Goal: Task Accomplishment & Management: Manage account settings

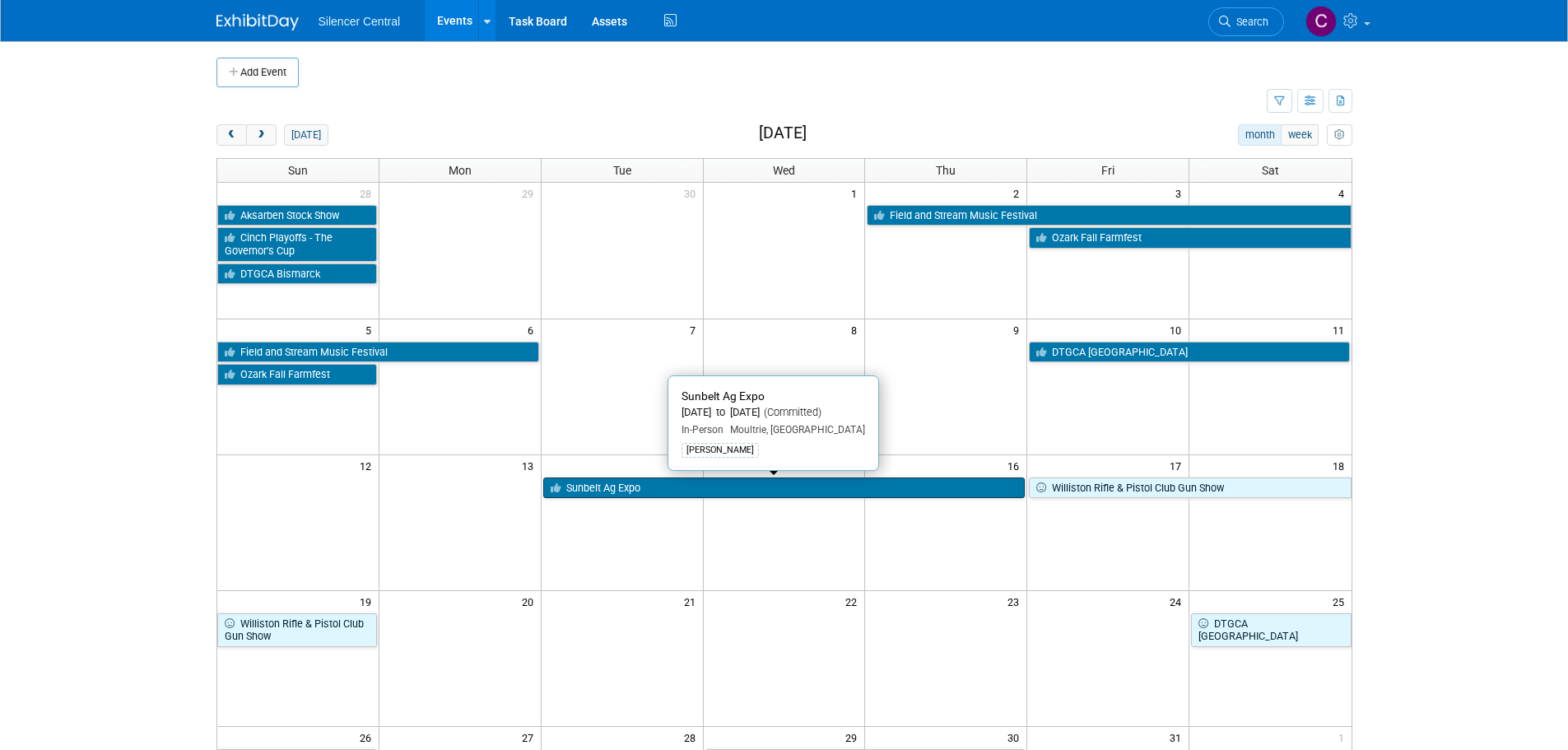
click at [674, 489] on link "Sunbelt Ag Expo" at bounding box center [784, 488] width 482 height 21
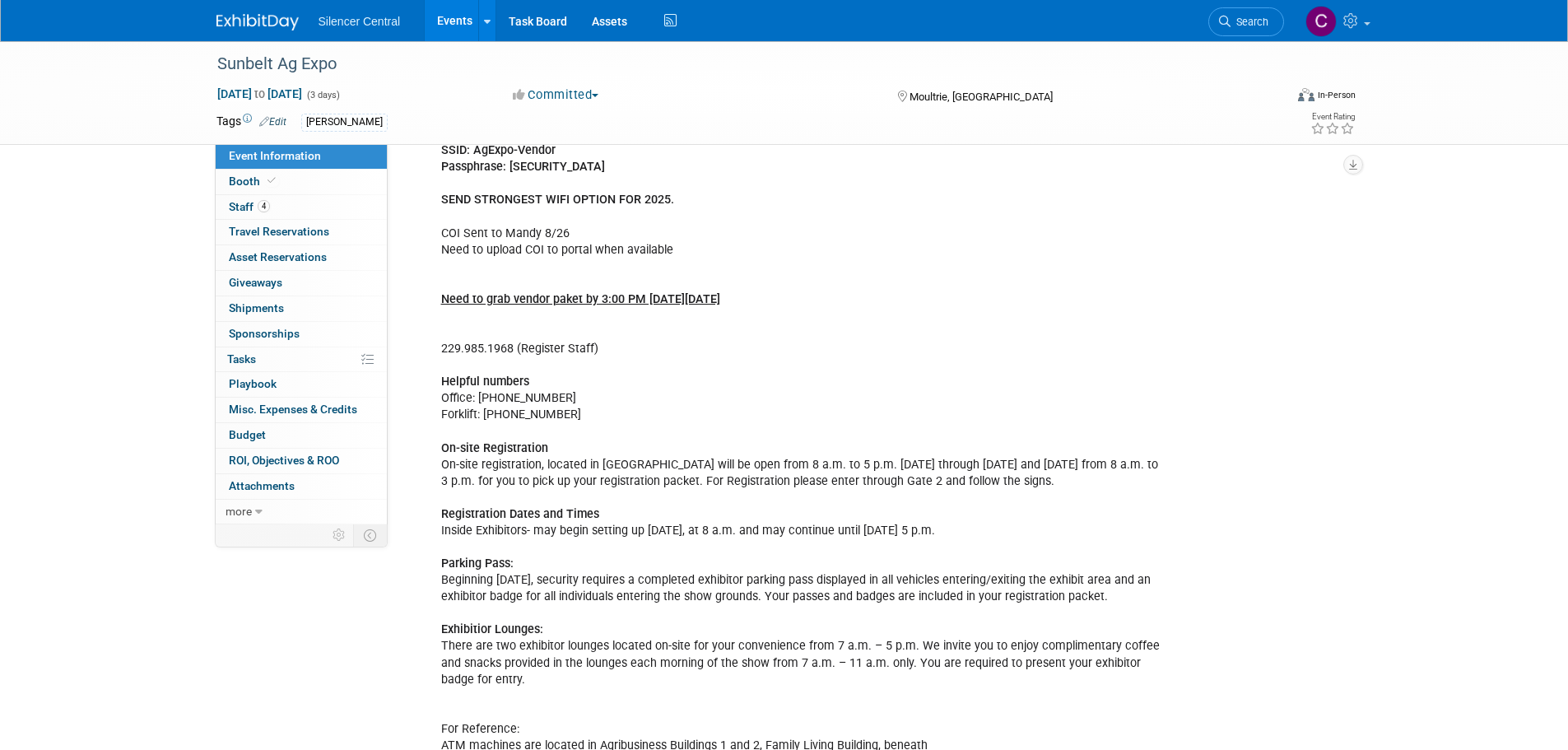
scroll to position [500, 0]
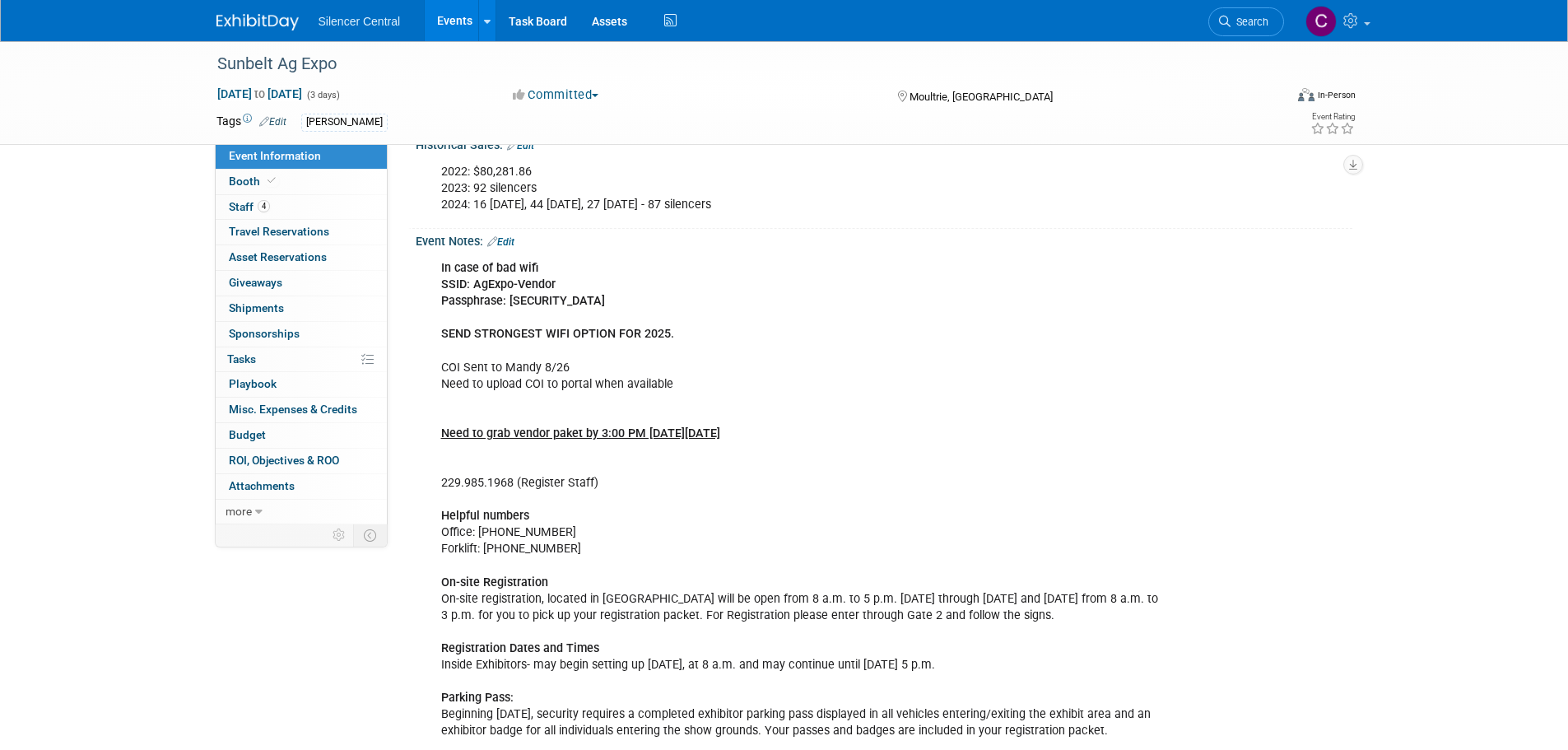
click at [514, 240] on link "Edit" at bounding box center [500, 242] width 28 height 11
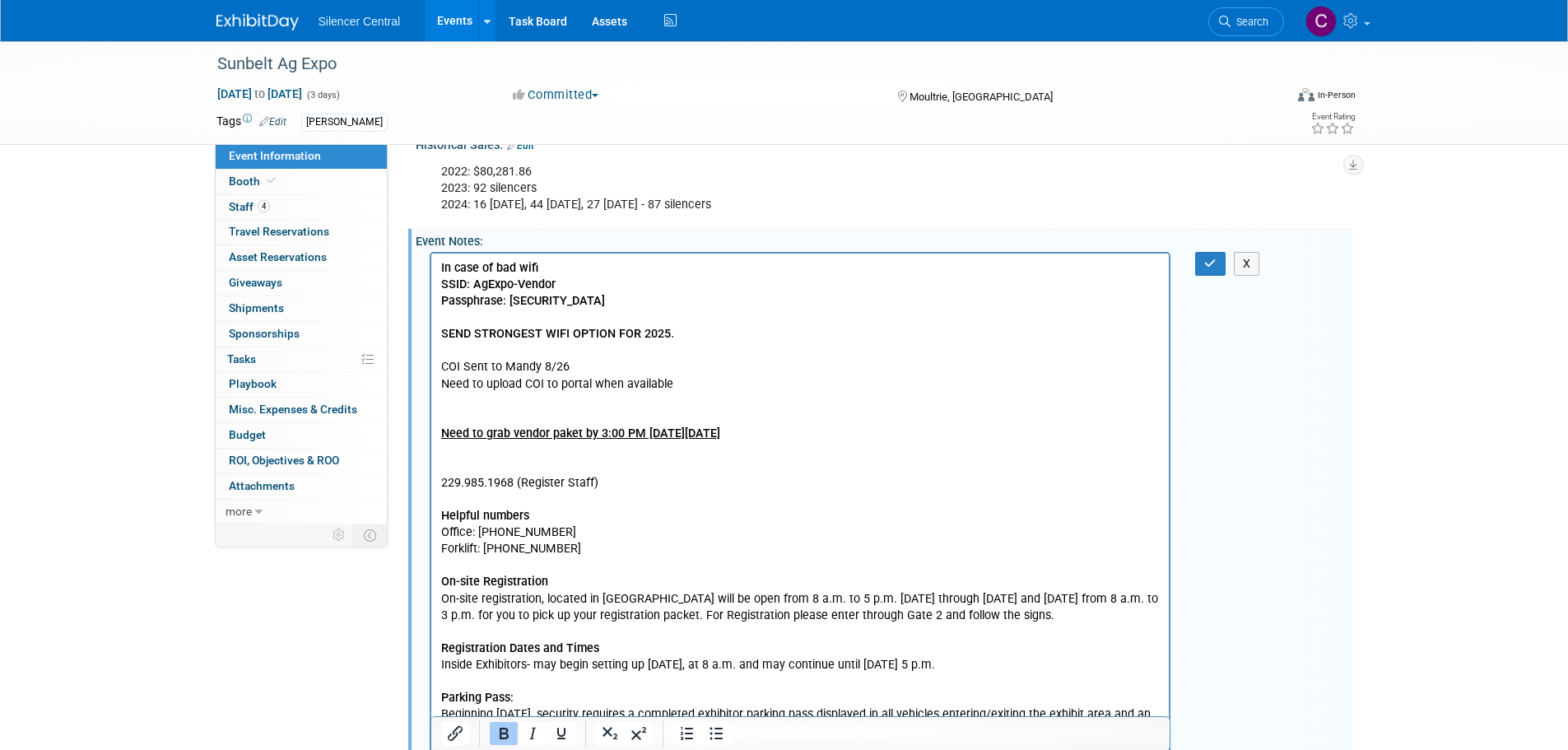
scroll to position [0, 0]
click at [729, 385] on p "In case of bad wifi SSID: AgExpo-Vendor Passphrase: m5bagexp2 SEND STRONGEST WI…" at bounding box center [800, 615] width 719 height 711
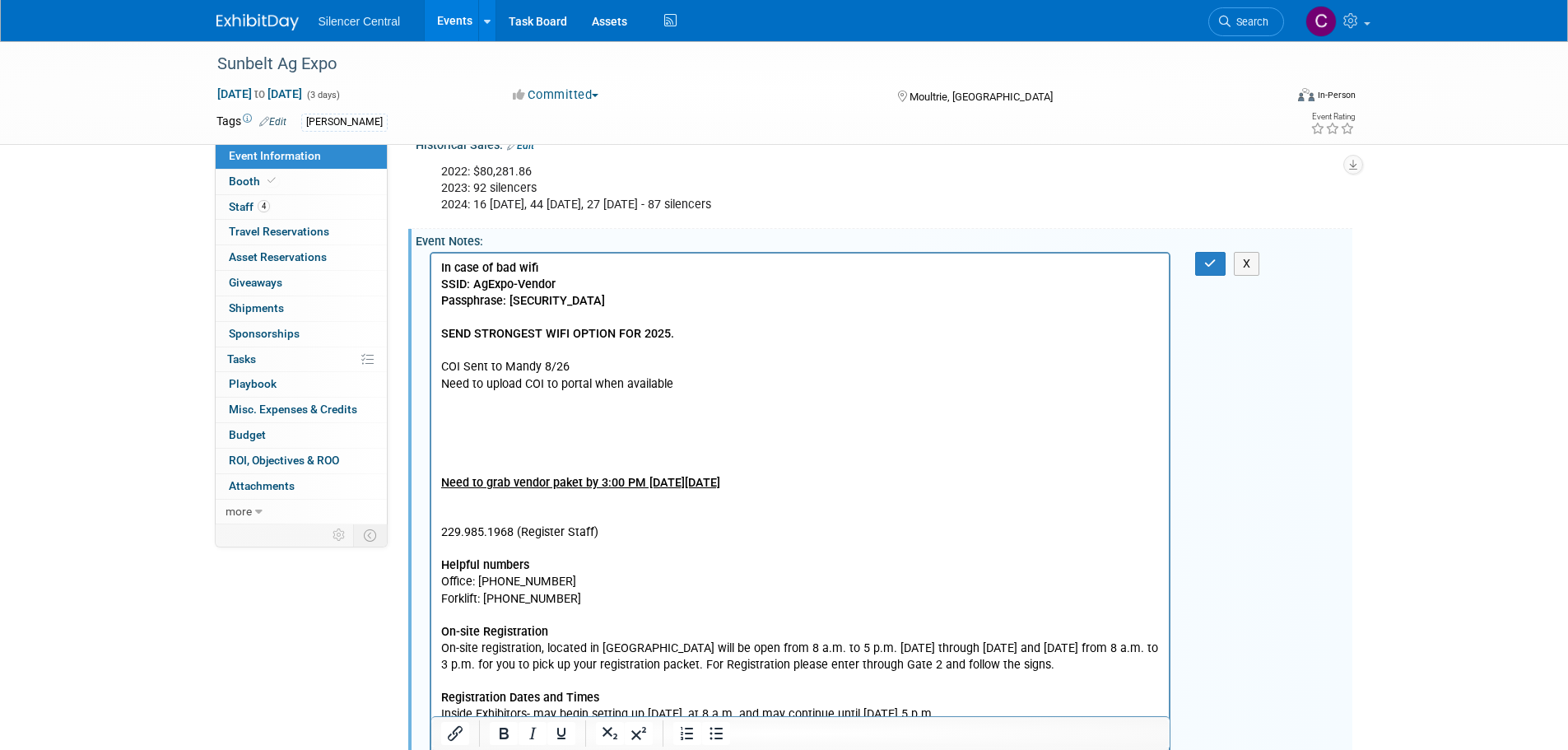
click at [461, 437] on p "Need to grab vendor paket by 3:00 PM on Monday 10/13 229.985.1968 (Register Sta…" at bounding box center [800, 723] width 719 height 596
click at [1209, 266] on icon "button" at bounding box center [1210, 264] width 12 height 11
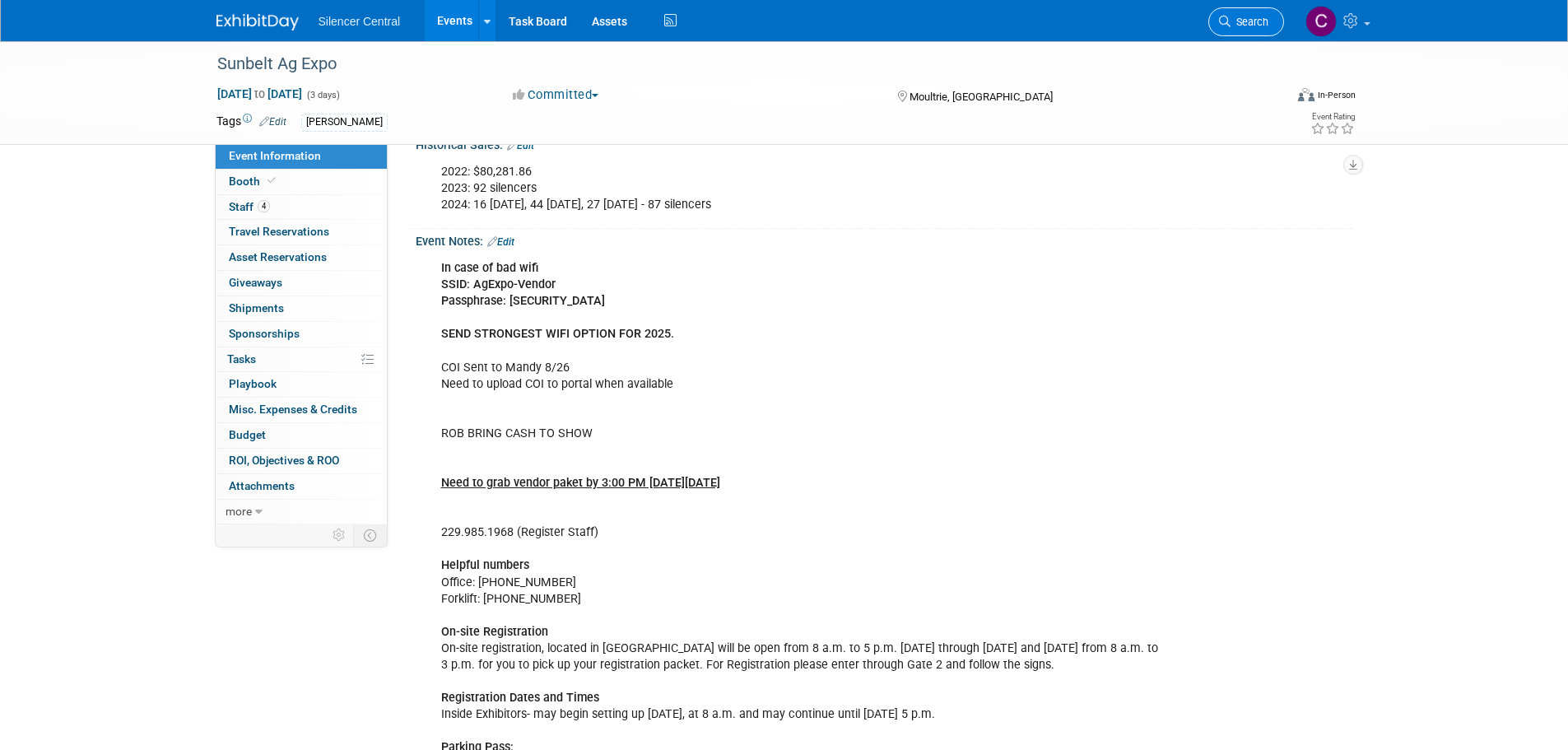
click at [1231, 25] on span "Search" at bounding box center [1250, 21] width 38 height 12
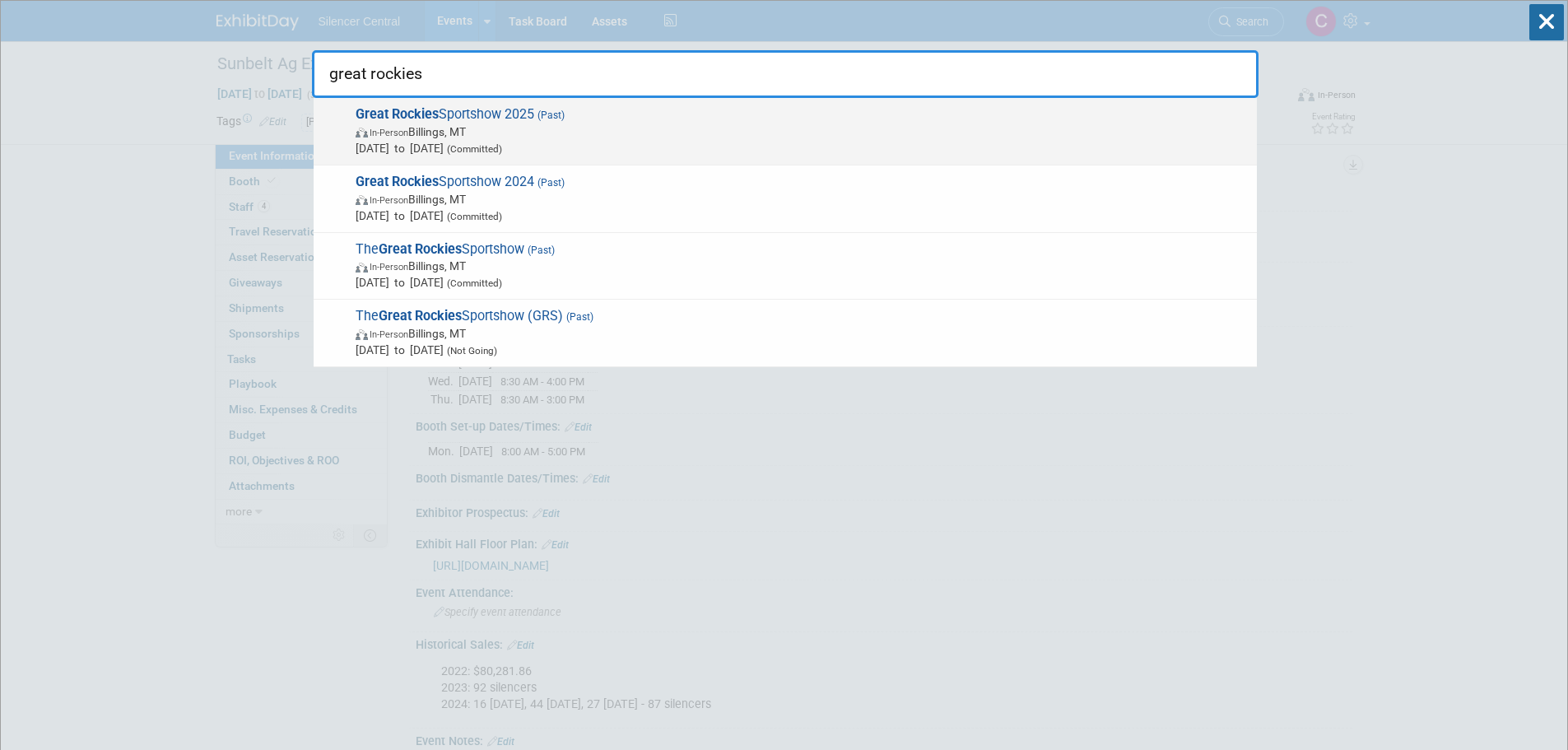
type input "great rockies"
click at [675, 149] on span "Jan 17, 2025 to Jan 19, 2025 (Committed)" at bounding box center [802, 148] width 893 height 16
